Goal: Information Seeking & Learning: Understand process/instructions

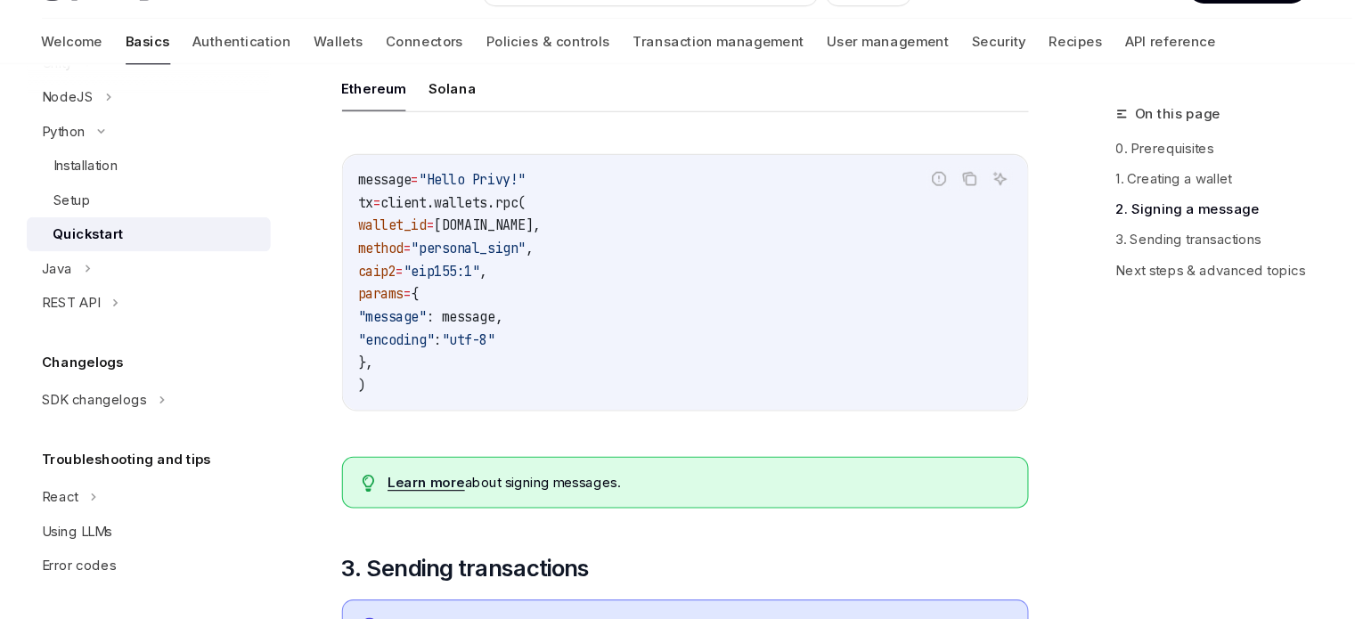
scroll to position [794, 0]
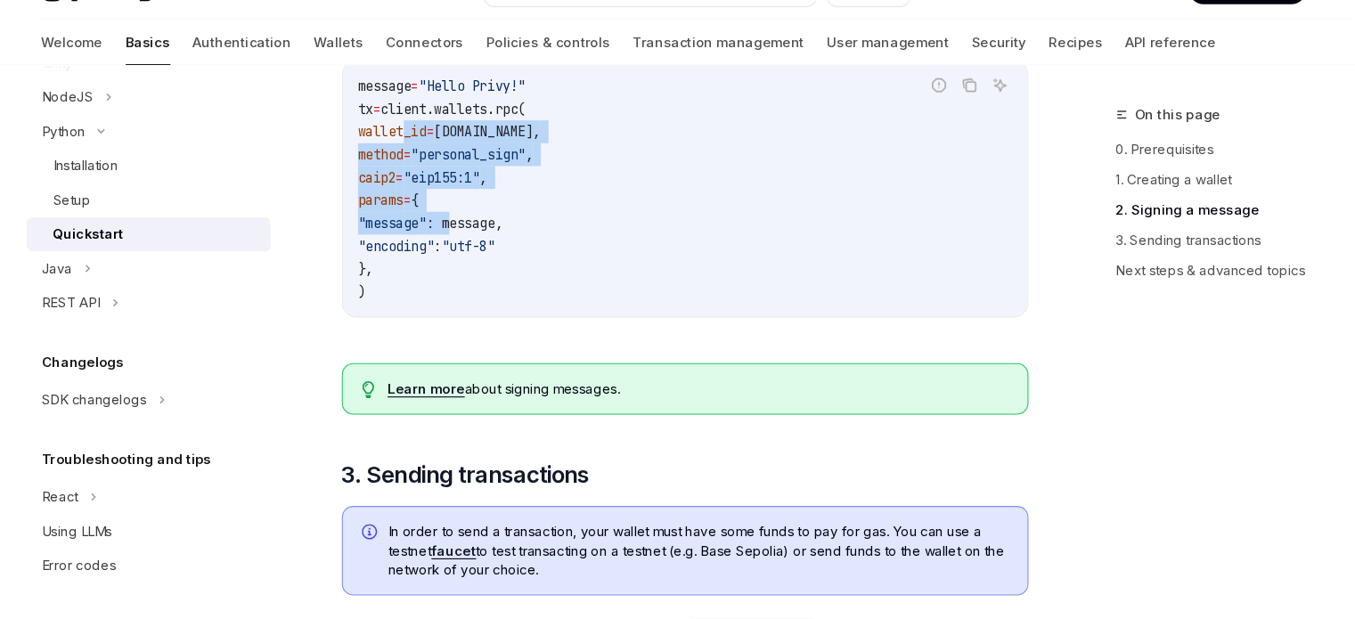
drag, startPoint x: 404, startPoint y: 150, endPoint x: 519, endPoint y: 253, distance: 154.5
click at [517, 248] on code "message = "Hello Privy!" tx = client.wallets.rpc( wallet_id = wallet.id, method…" at bounding box center [667, 216] width 612 height 214
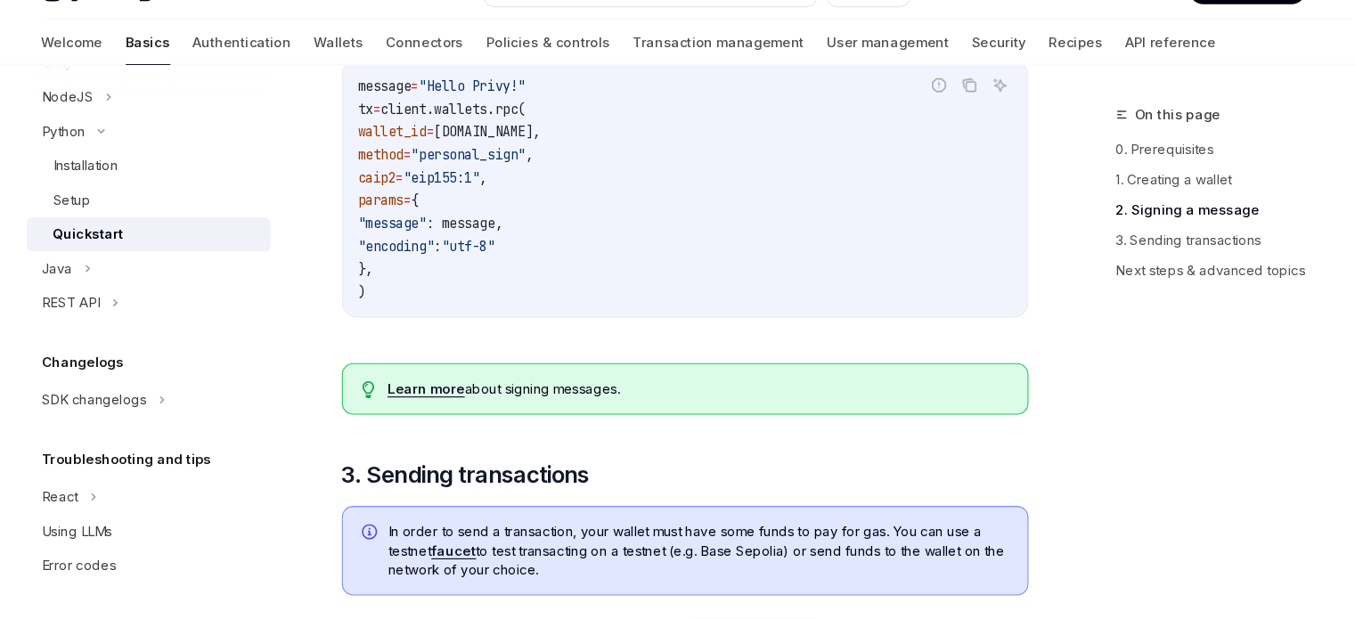
click at [489, 266] on span ""utf-8"" at bounding box center [464, 269] width 50 height 16
drag, startPoint x: 546, startPoint y: 317, endPoint x: 422, endPoint y: 245, distance: 143.3
click at [422, 247] on code "message = "Hello Privy!" tx = client.wallets.rpc( wallet_id = wallet.id, method…" at bounding box center [667, 216] width 612 height 214
click at [420, 244] on span ""message"" at bounding box center [393, 248] width 64 height 16
drag, startPoint x: 393, startPoint y: 174, endPoint x: 405, endPoint y: 236, distance: 63.6
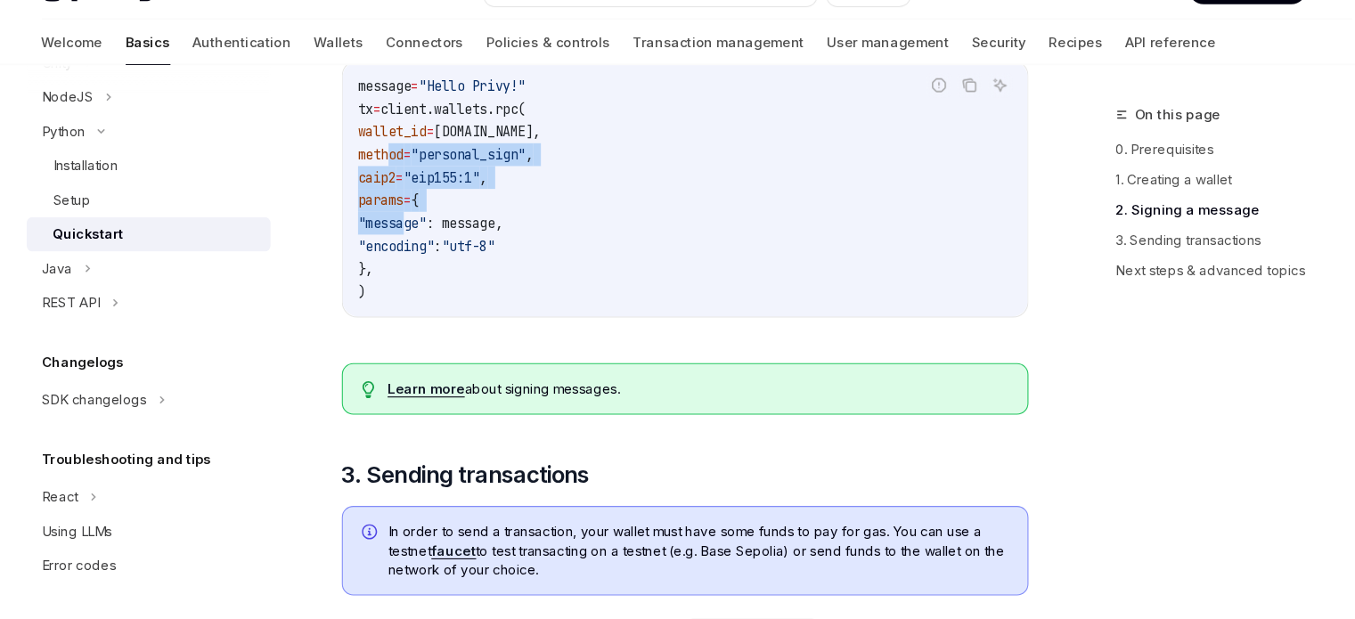
click at [405, 236] on code "message = "Hello Privy!" tx = client.wallets.rpc( wallet_id = wallet.id, method…" at bounding box center [667, 216] width 612 height 214
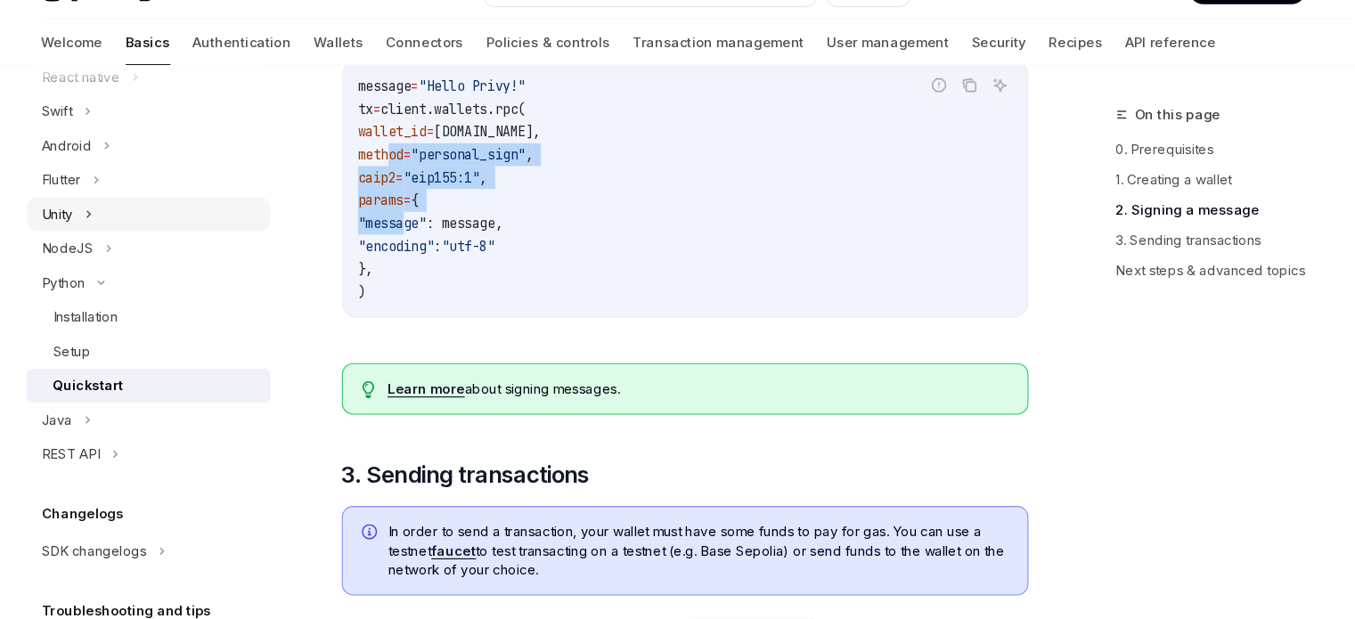
scroll to position [257, 0]
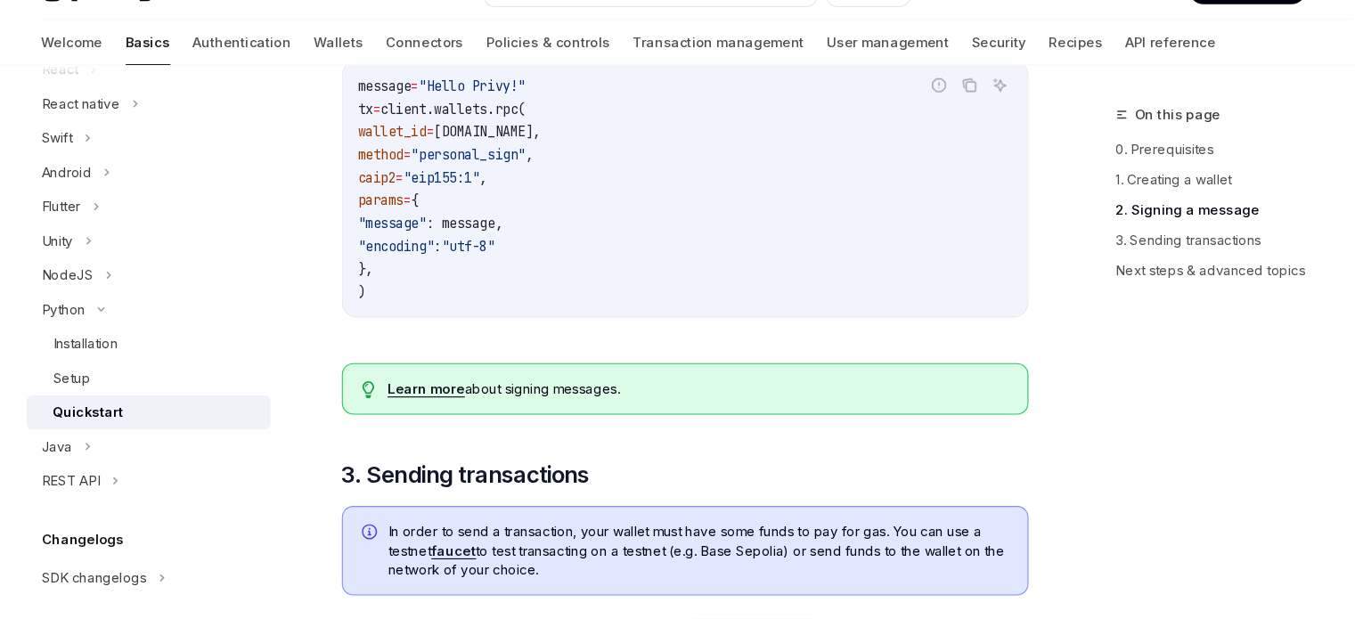
click at [859, 275] on code "message = "Hello Privy!" tx = client.wallets.rpc( wallet_id = wallet.id, method…" at bounding box center [667, 216] width 612 height 214
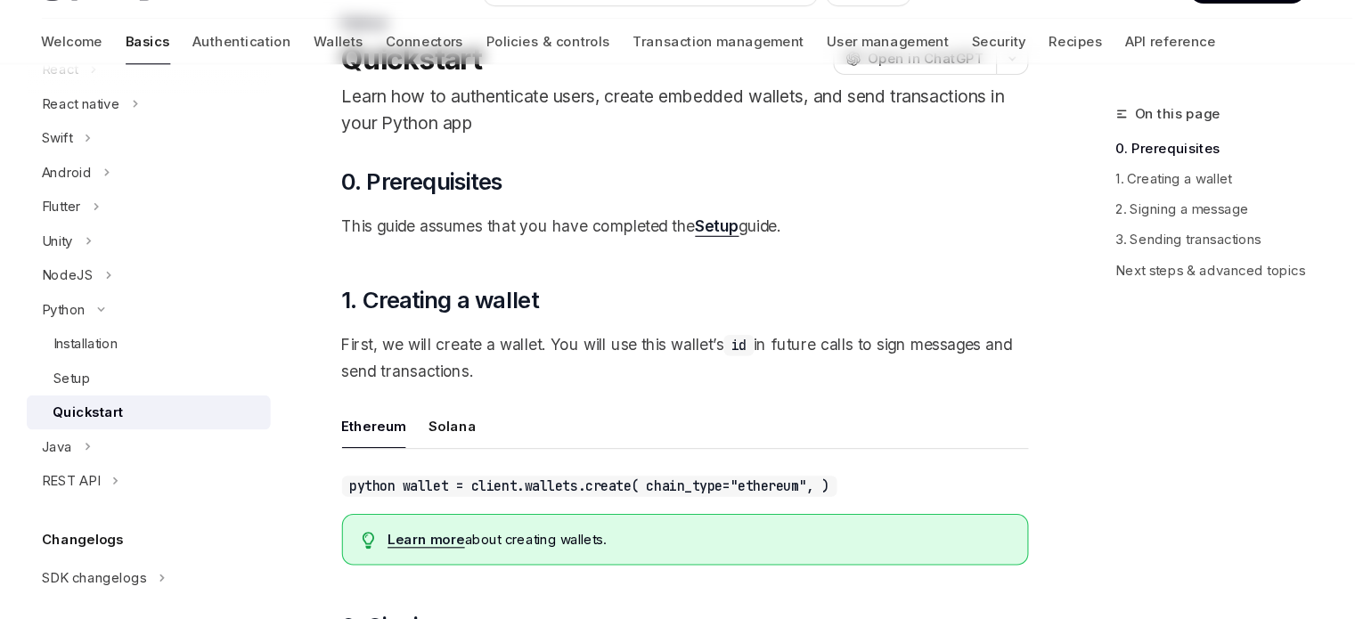
scroll to position [127, 0]
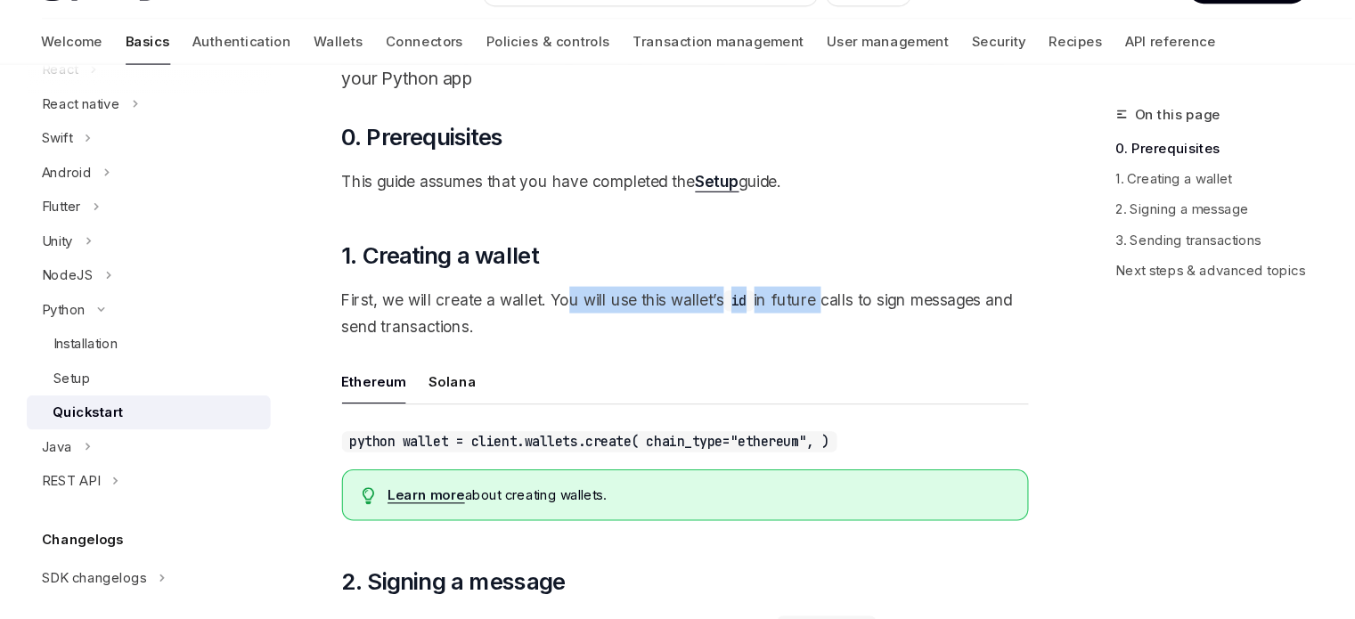
drag, startPoint x: 558, startPoint y: 316, endPoint x: 791, endPoint y: 330, distance: 233.8
click at [791, 330] on span "First, we will create a wallet. You will use this wallet’s id in future calls t…" at bounding box center [667, 332] width 642 height 50
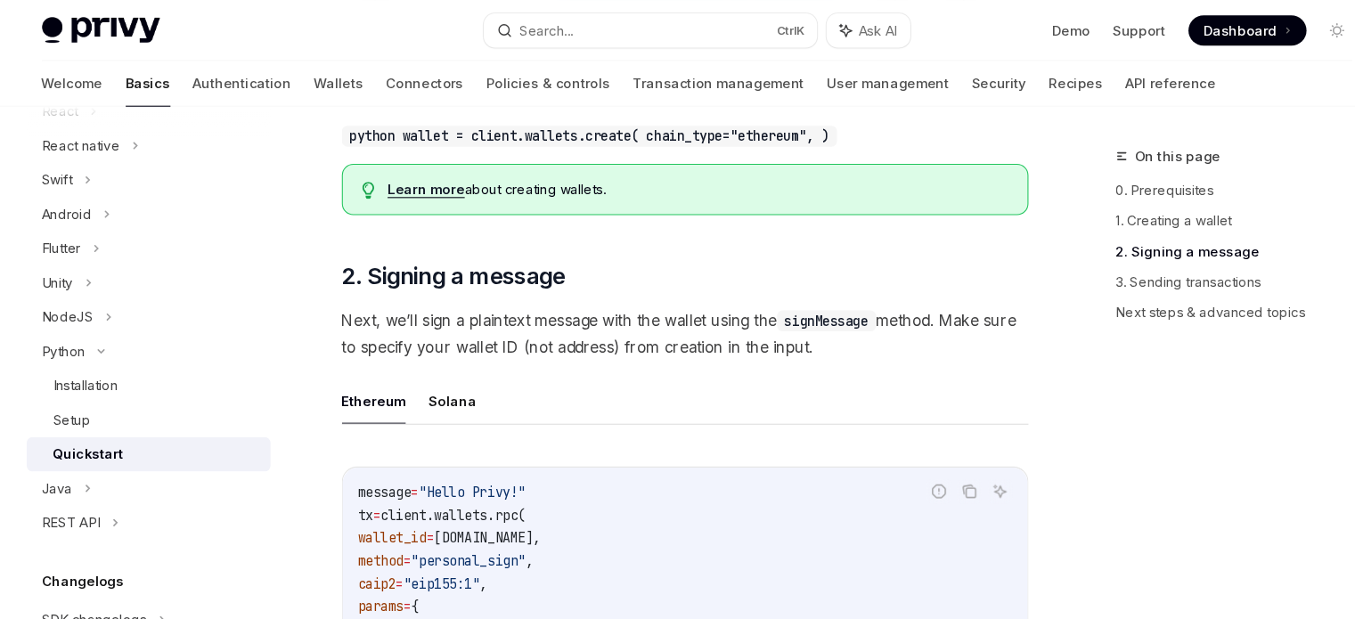
scroll to position [417, 0]
